Goal: Obtain resource: Obtain resource

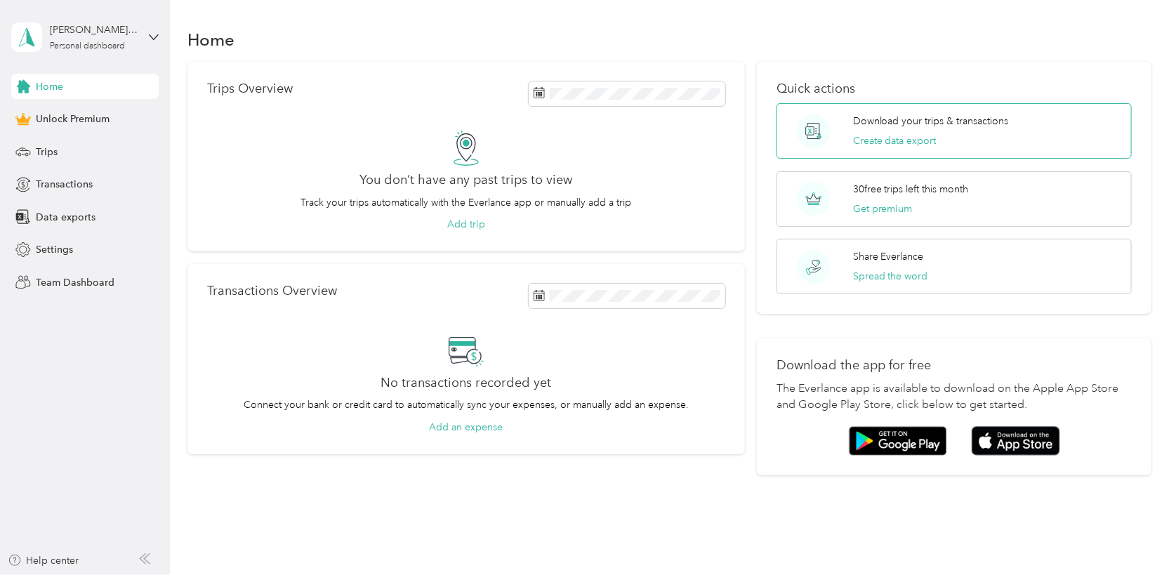
click at [895, 121] on p "Download your trips & transactions" at bounding box center [931, 121] width 156 height 15
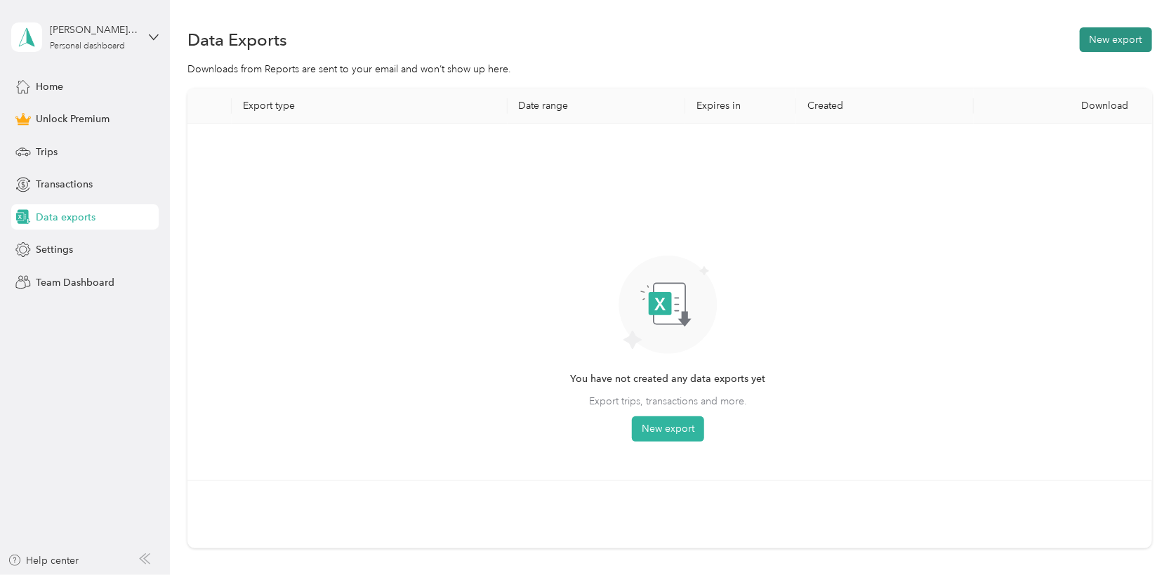
click at [1095, 43] on button "New export" at bounding box center [1116, 39] width 72 height 25
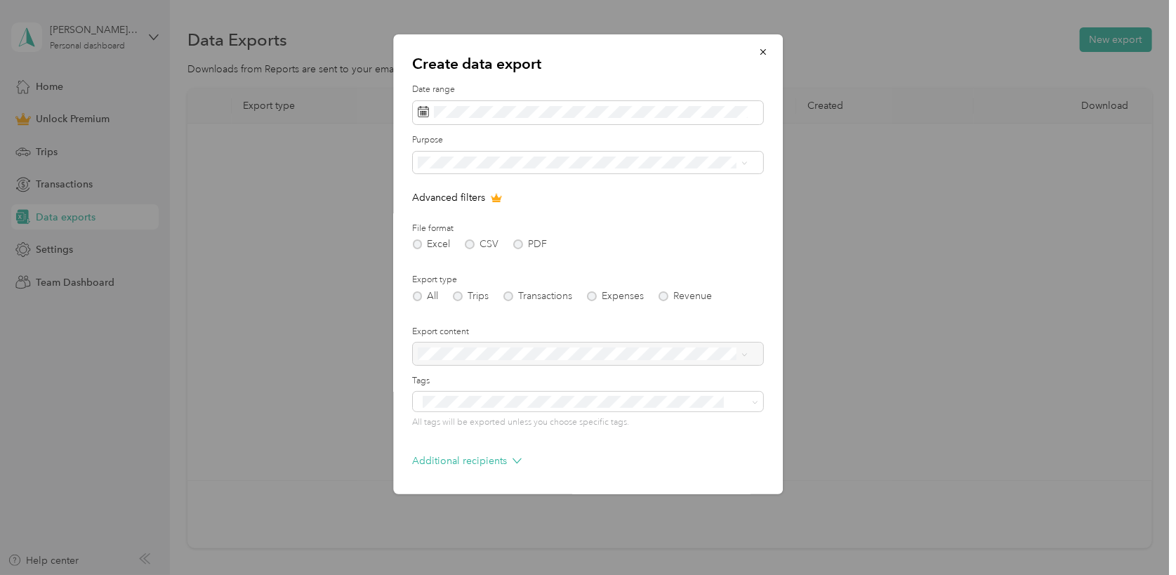
click at [461, 296] on div "All Trips Transactions Expenses Revenue" at bounding box center [588, 296] width 350 height 10
click at [461, 298] on div "All Trips Transactions Expenses Revenue" at bounding box center [588, 296] width 350 height 10
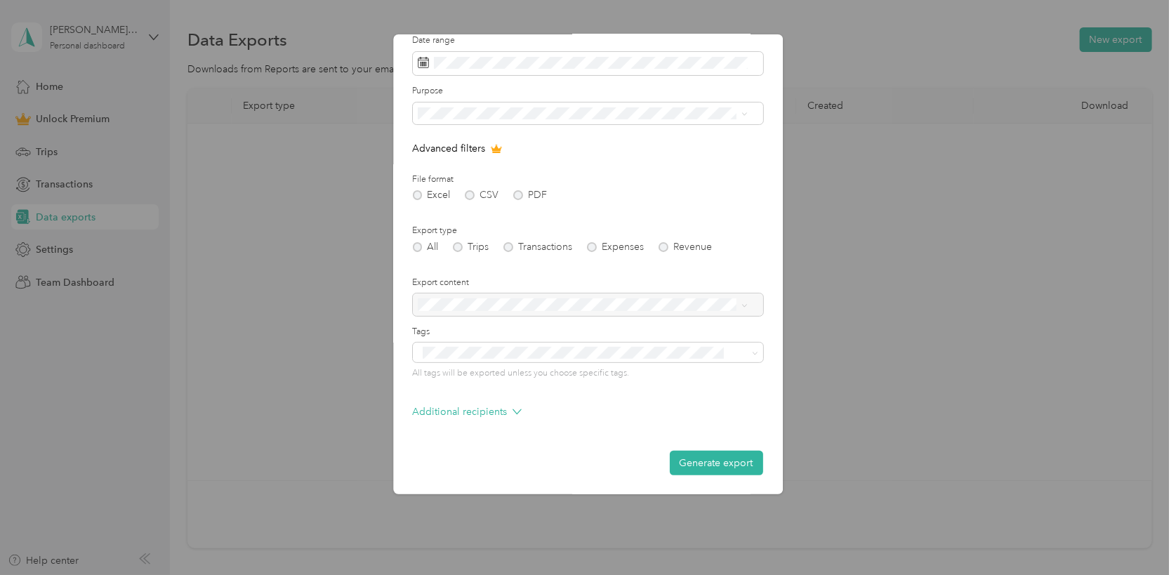
scroll to position [50, 0]
click at [708, 464] on button "Generate export" at bounding box center [716, 462] width 93 height 25
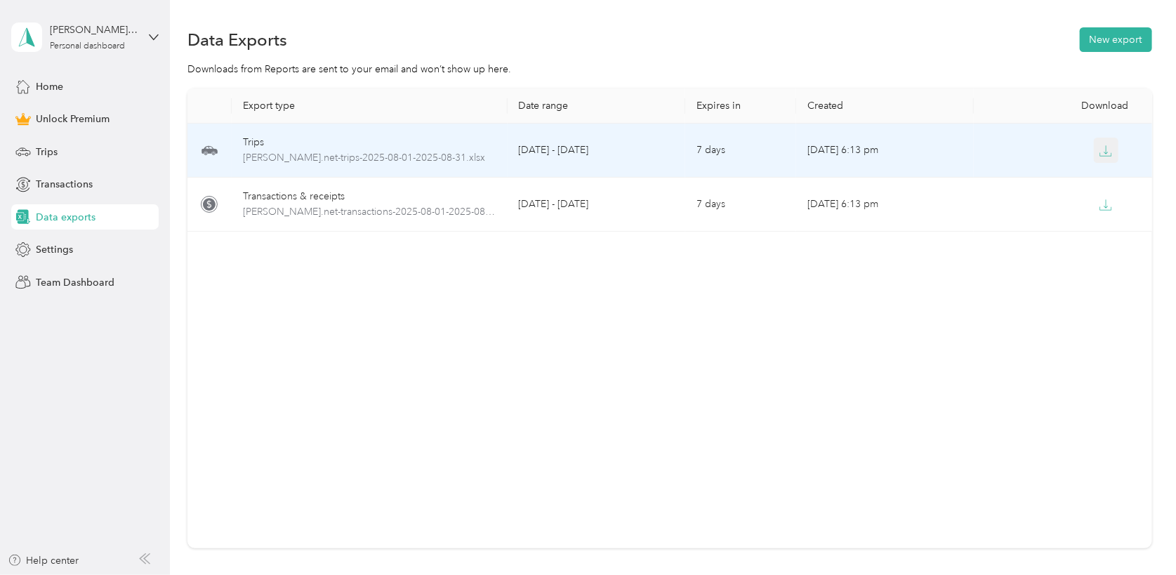
click at [1108, 145] on icon "button" at bounding box center [1105, 151] width 13 height 13
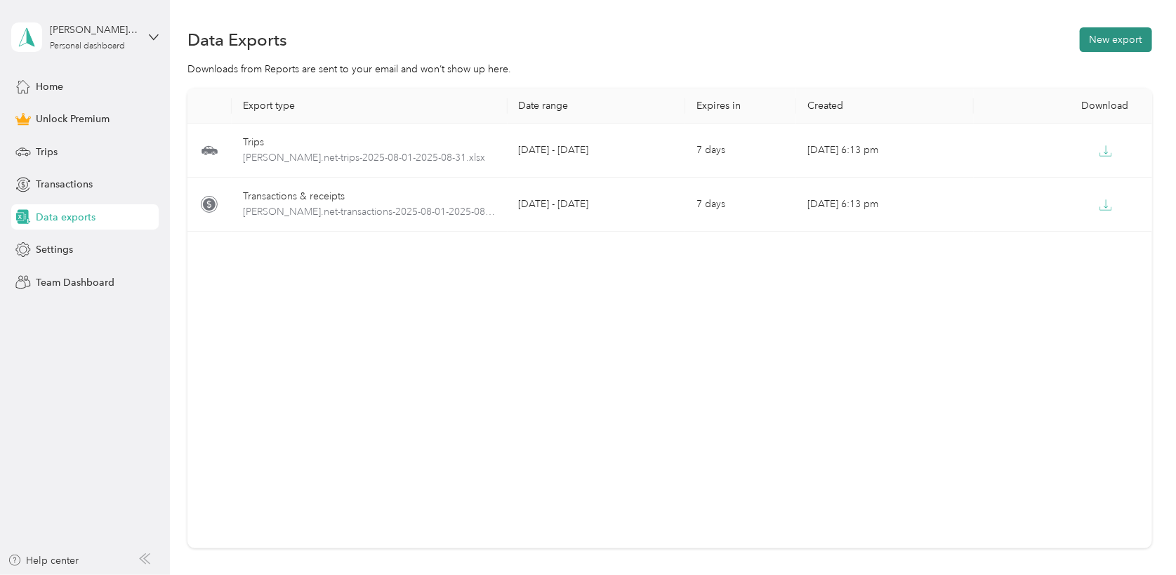
click at [1105, 34] on button "New export" at bounding box center [1116, 39] width 72 height 25
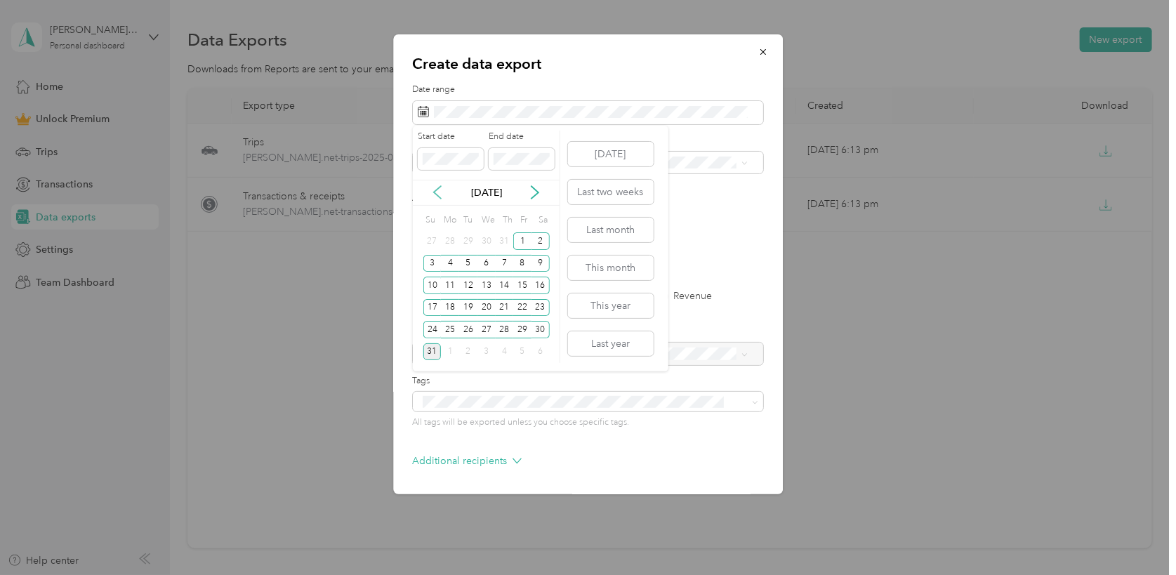
click at [438, 193] on icon at bounding box center [437, 192] width 14 height 14
click at [469, 242] on div "1" at bounding box center [468, 241] width 18 height 18
click at [502, 325] on div "31" at bounding box center [505, 330] width 18 height 18
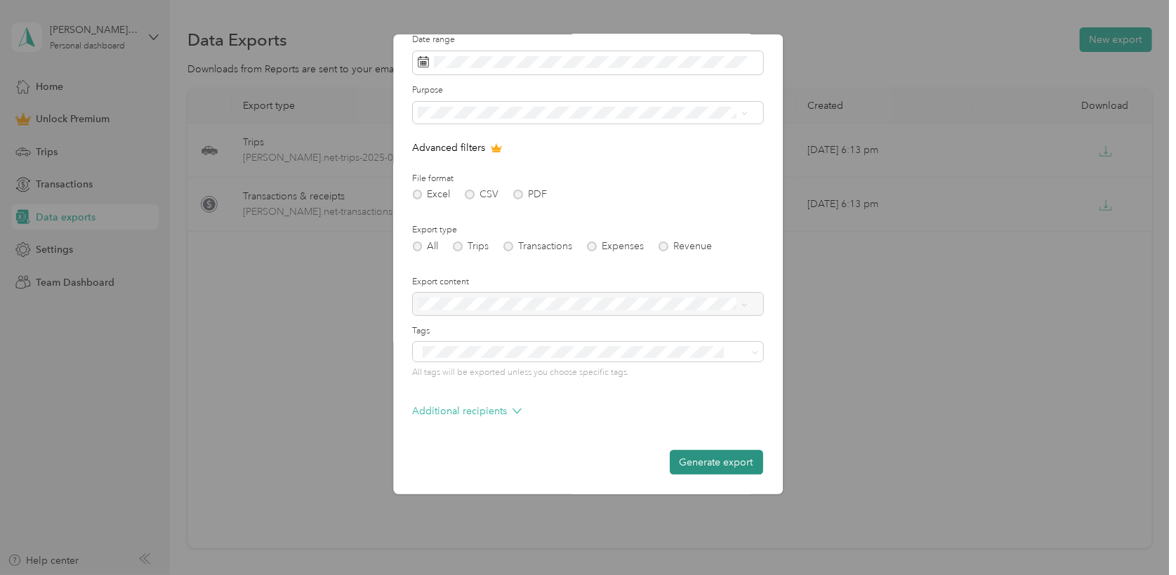
click at [710, 466] on button "Generate export" at bounding box center [716, 462] width 93 height 25
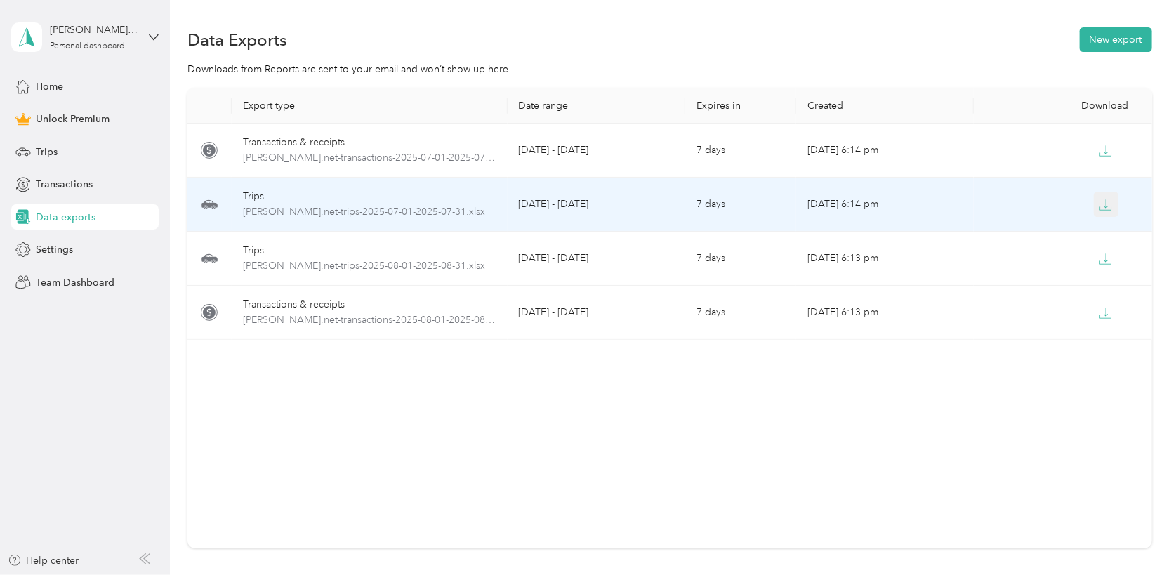
click at [1099, 203] on icon "button" at bounding box center [1105, 205] width 13 height 13
